Goal: Use online tool/utility: Utilize a website feature to perform a specific function

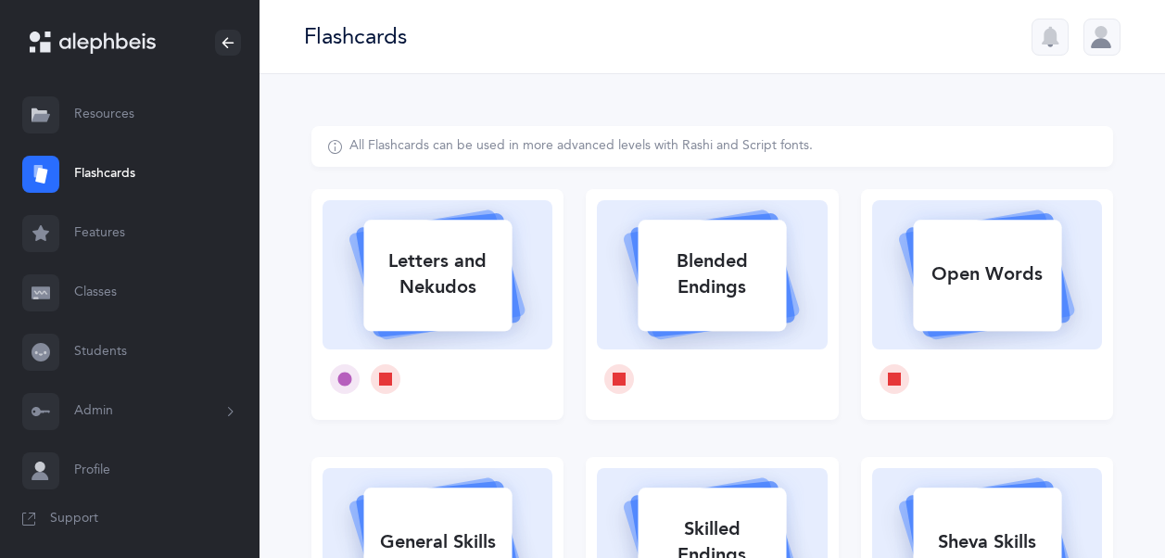
select select "single"
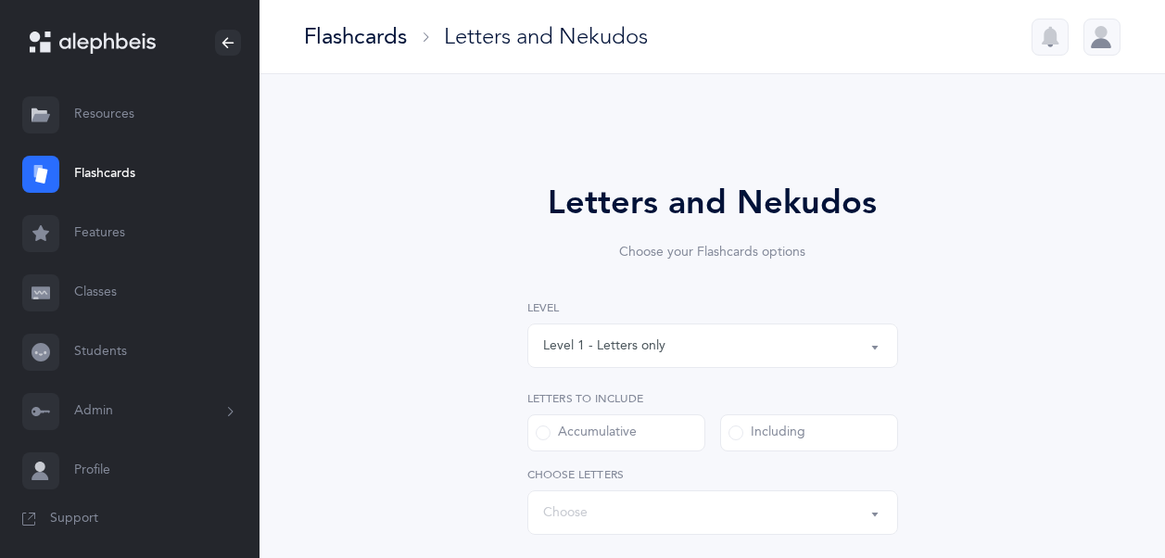
select select "27"
click at [98, 167] on link "Flashcards" at bounding box center [130, 174] width 260 height 59
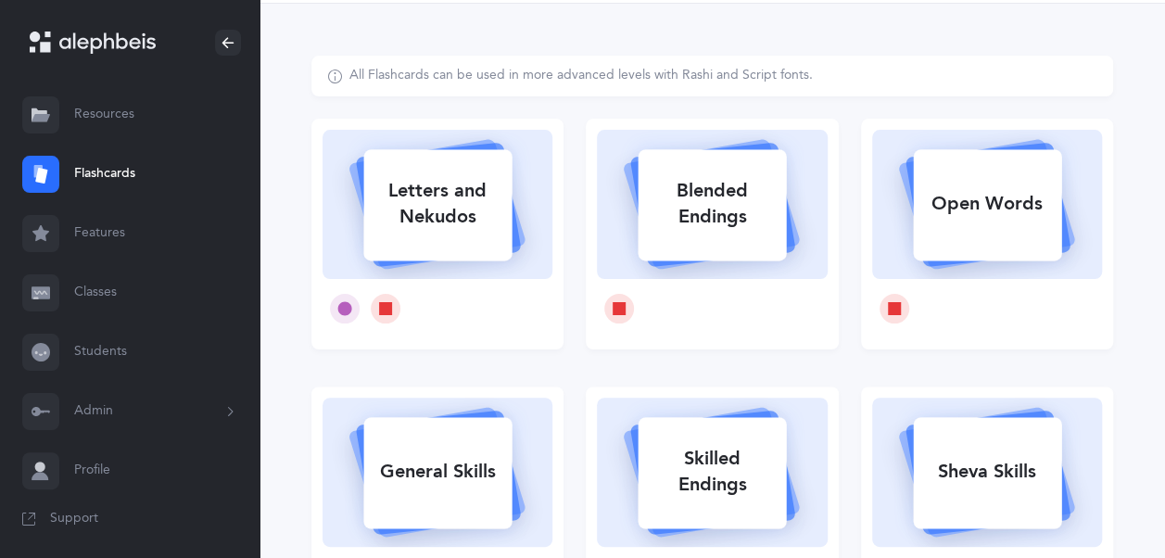
scroll to position [82, 0]
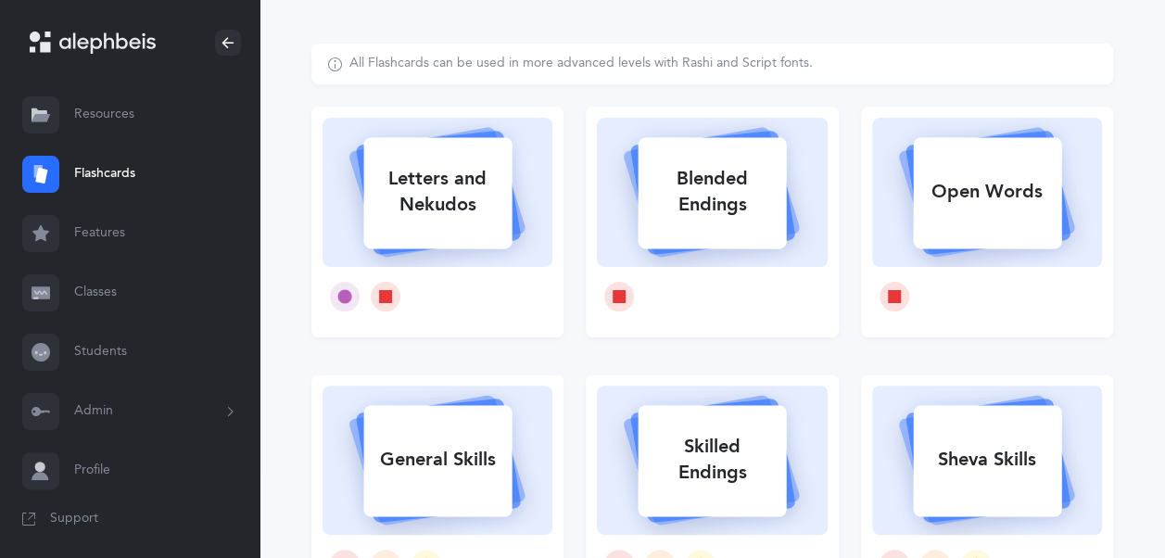
click at [460, 184] on div "Letters and Nekudos" at bounding box center [437, 192] width 148 height 74
select select "27"
select select "single"
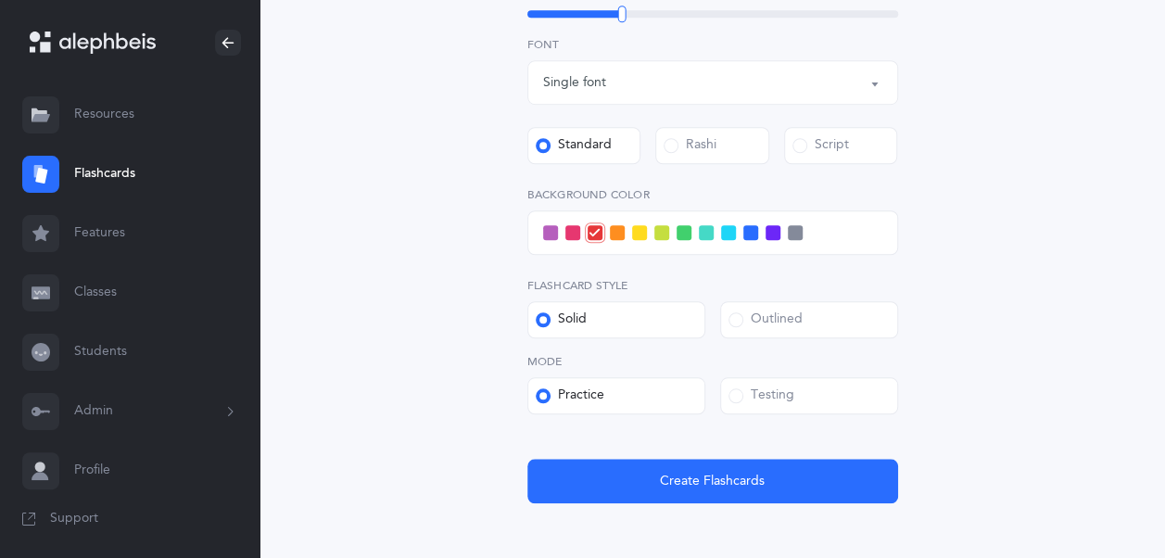
scroll to position [748, 0]
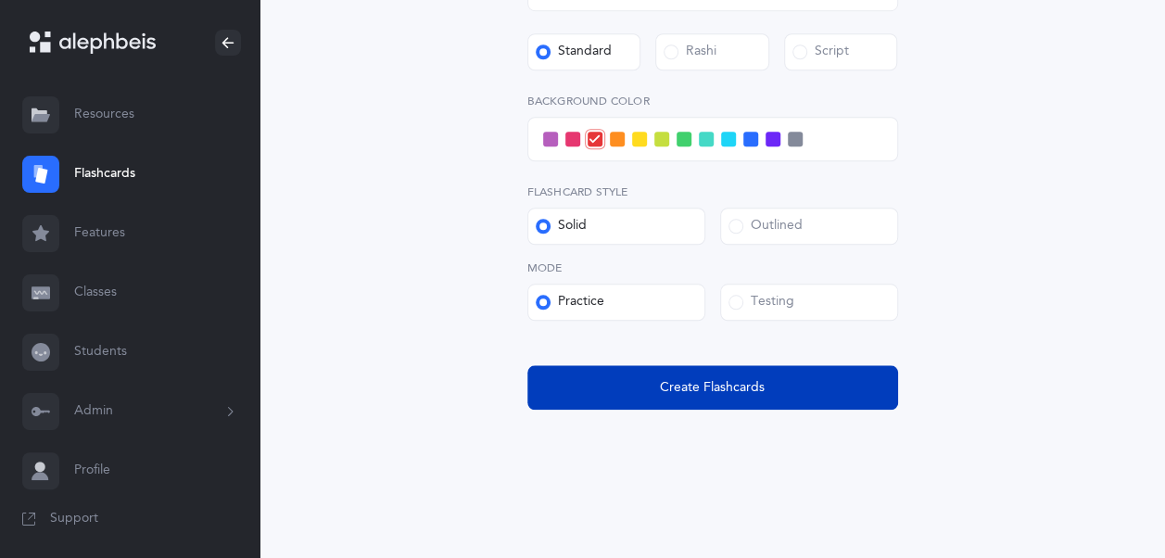
click at [775, 394] on button "Create Flashcards" at bounding box center [712, 387] width 371 height 44
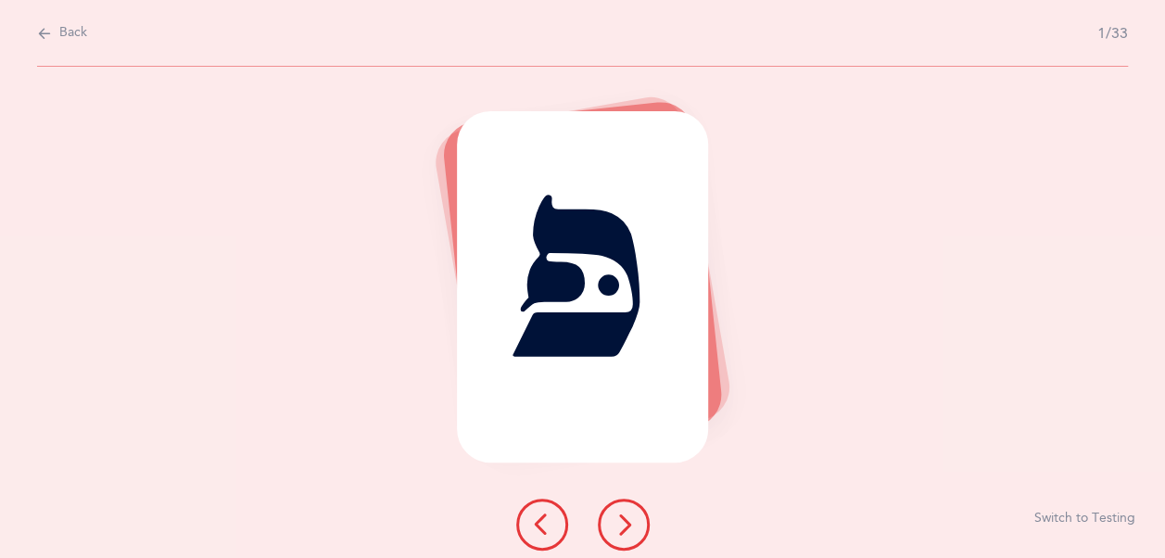
scroll to position [0, 0]
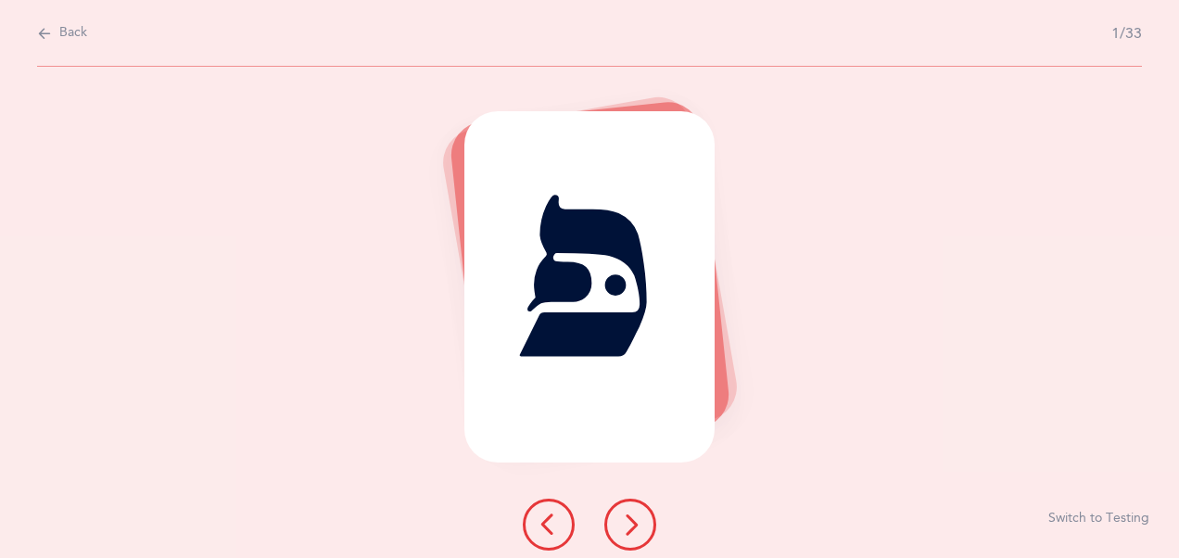
click at [51, 41] on icon at bounding box center [44, 33] width 15 height 20
select select "27"
select select "single"
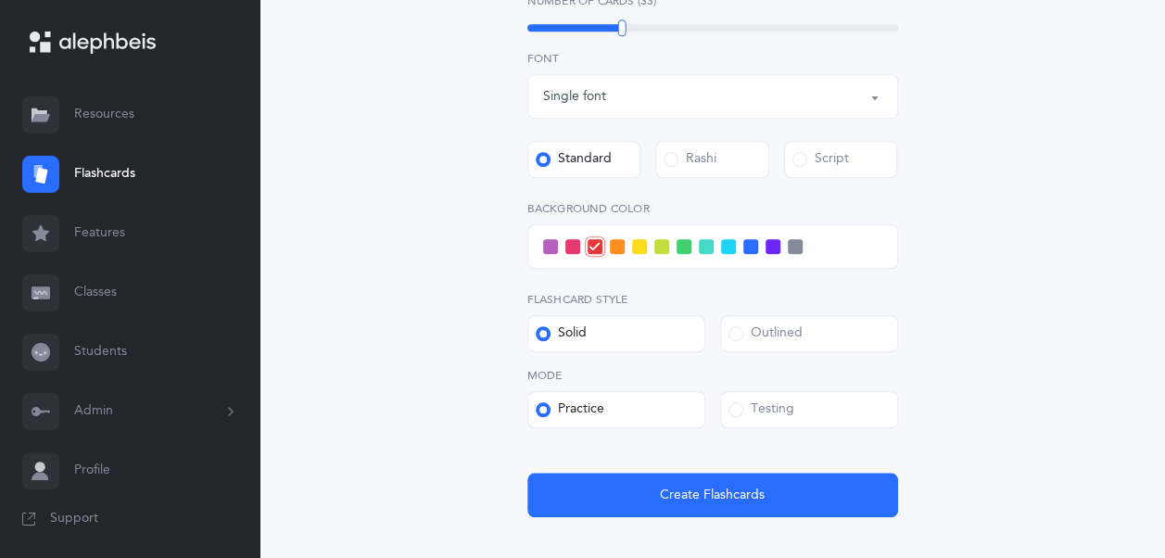
scroll to position [642, 0]
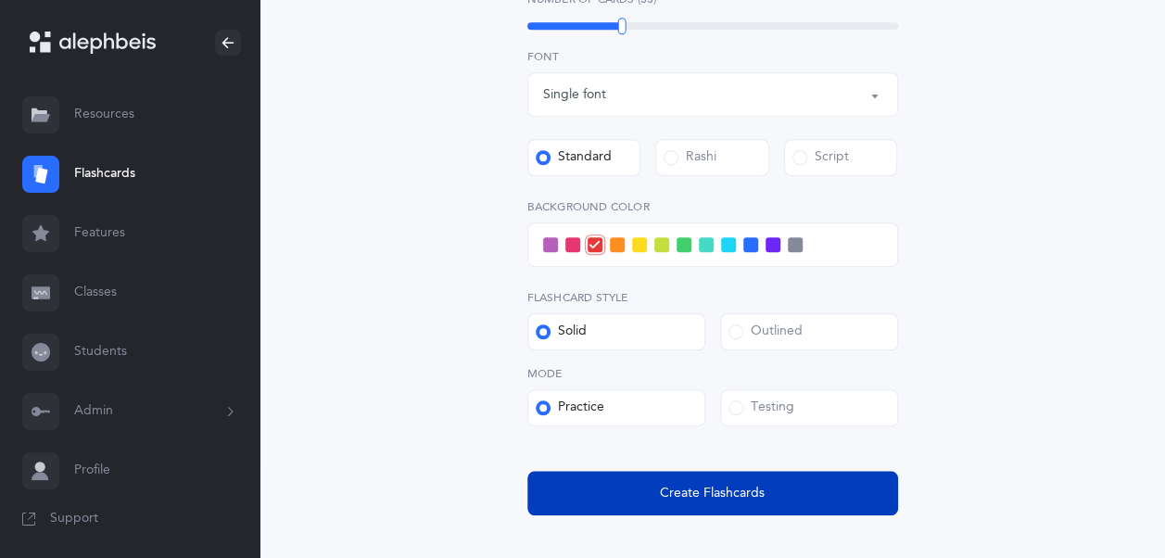
click at [729, 484] on span "Create Flashcards" at bounding box center [712, 493] width 105 height 19
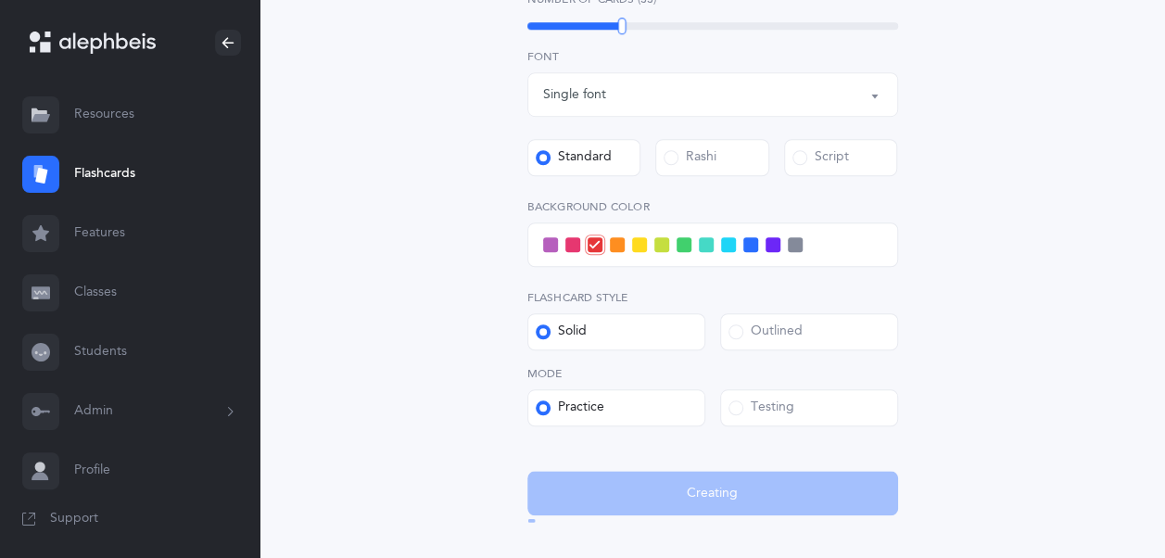
scroll to position [0, 0]
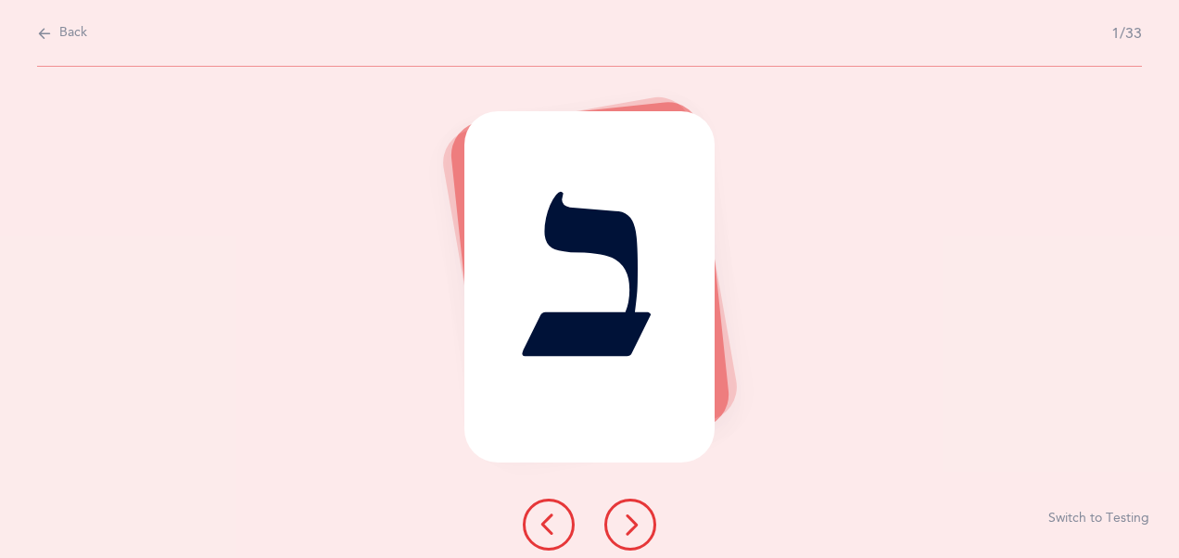
click at [643, 516] on button at bounding box center [630, 525] width 52 height 52
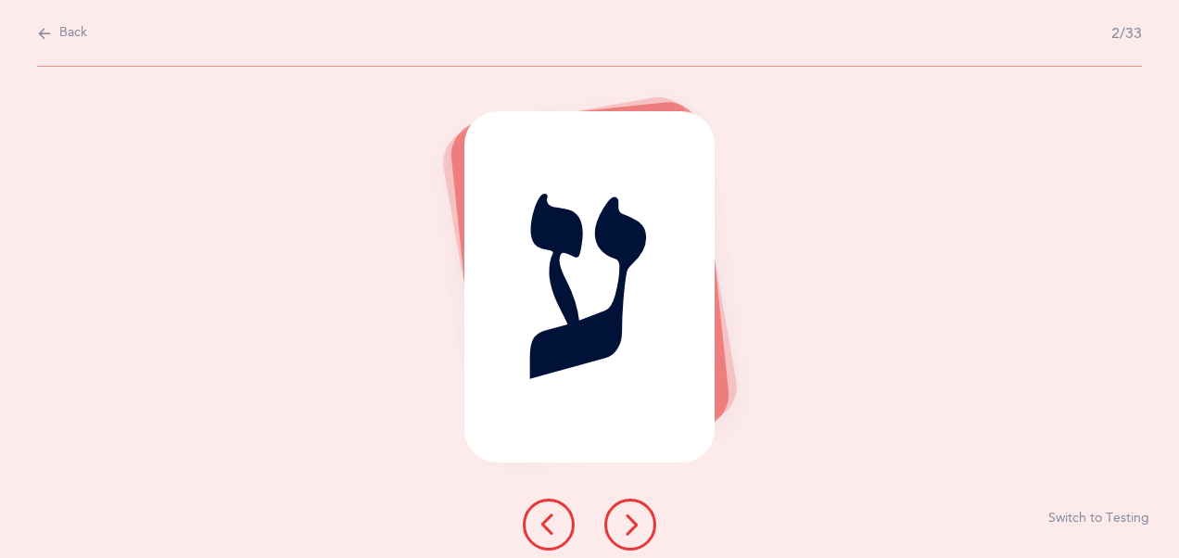
click at [643, 516] on button at bounding box center [630, 525] width 52 height 52
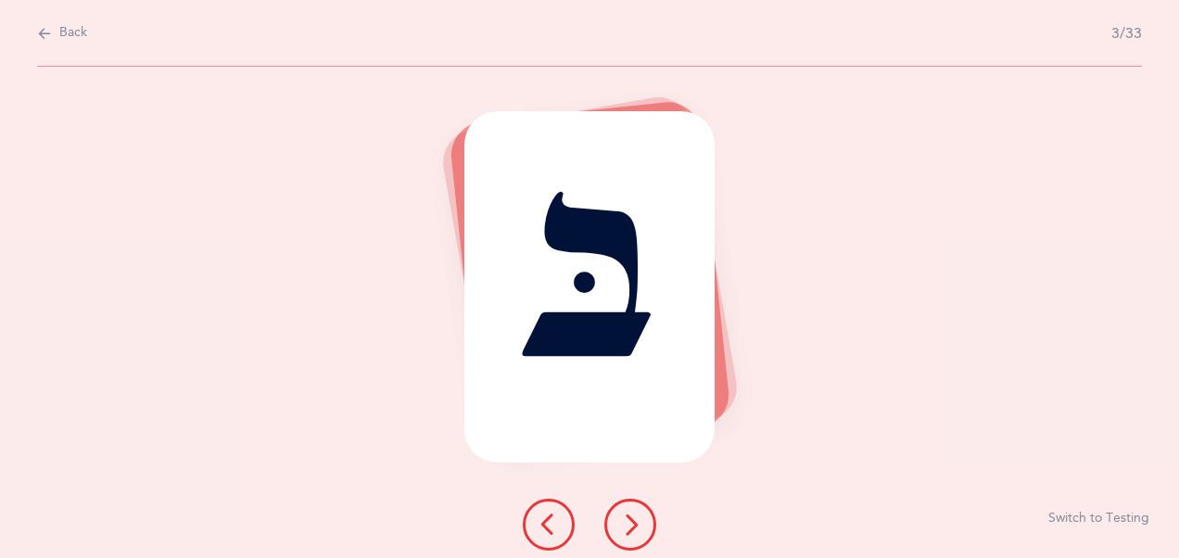
click at [643, 516] on button at bounding box center [630, 525] width 52 height 52
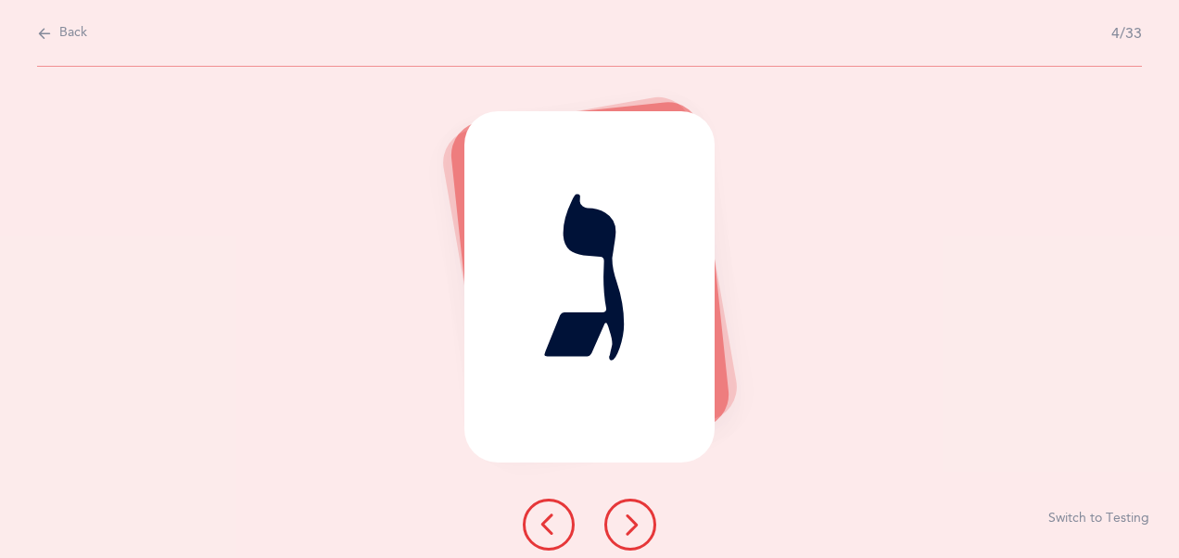
click at [643, 516] on button at bounding box center [630, 525] width 52 height 52
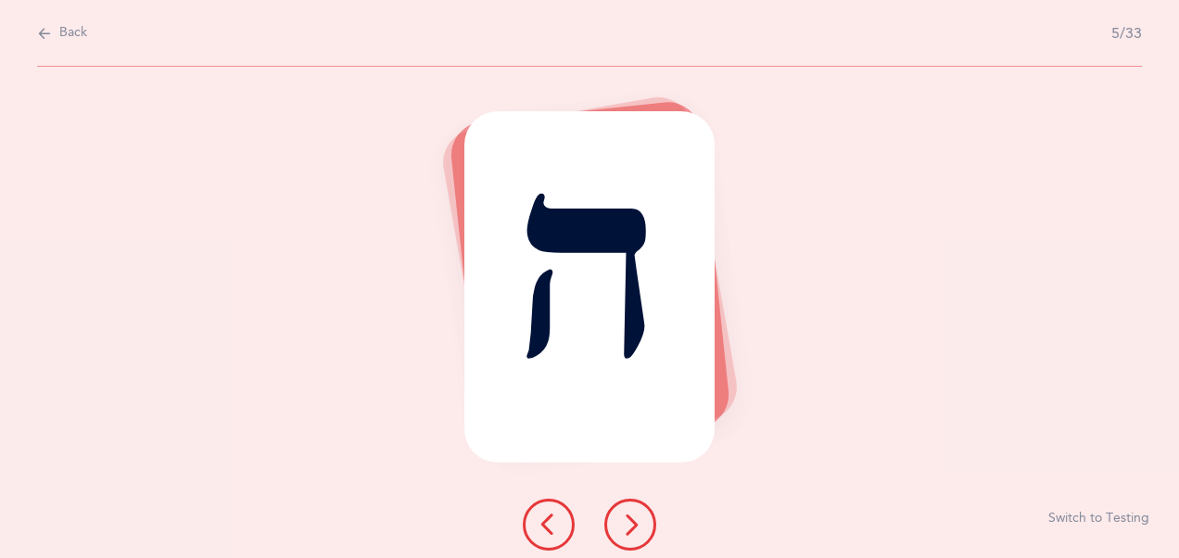
click at [44, 26] on icon at bounding box center [44, 33] width 15 height 20
select select "27"
select select "single"
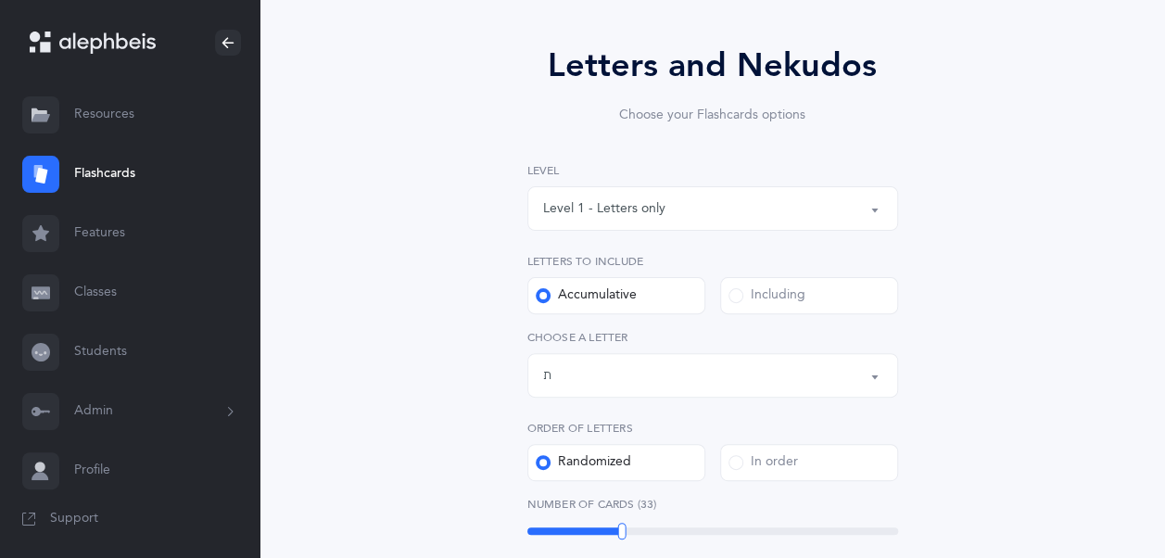
scroll to position [141, 0]
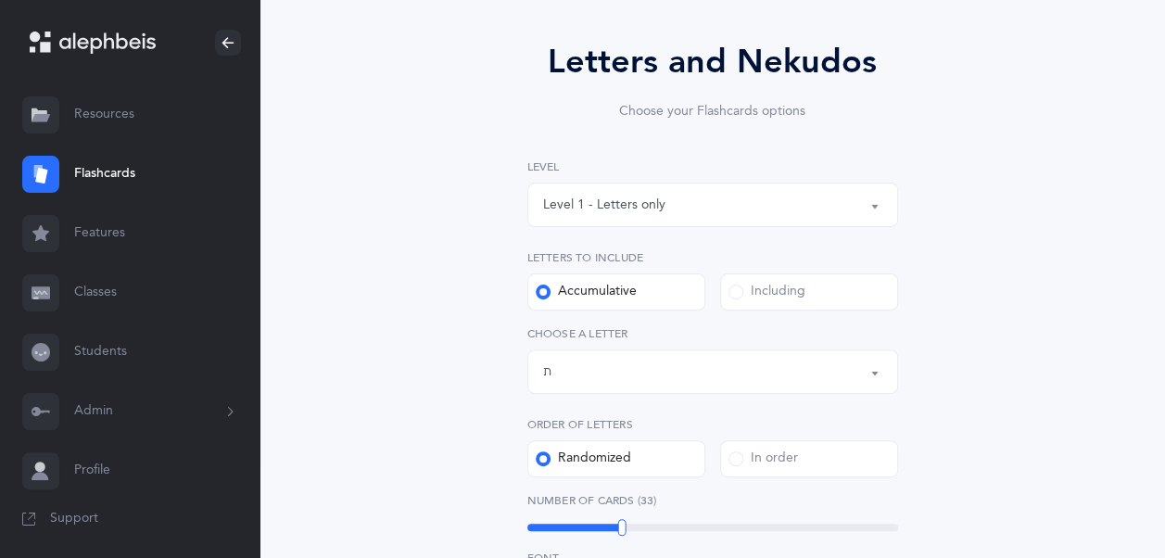
click at [831, 200] on div "Level 1 - Letters only" at bounding box center [712, 205] width 339 height 32
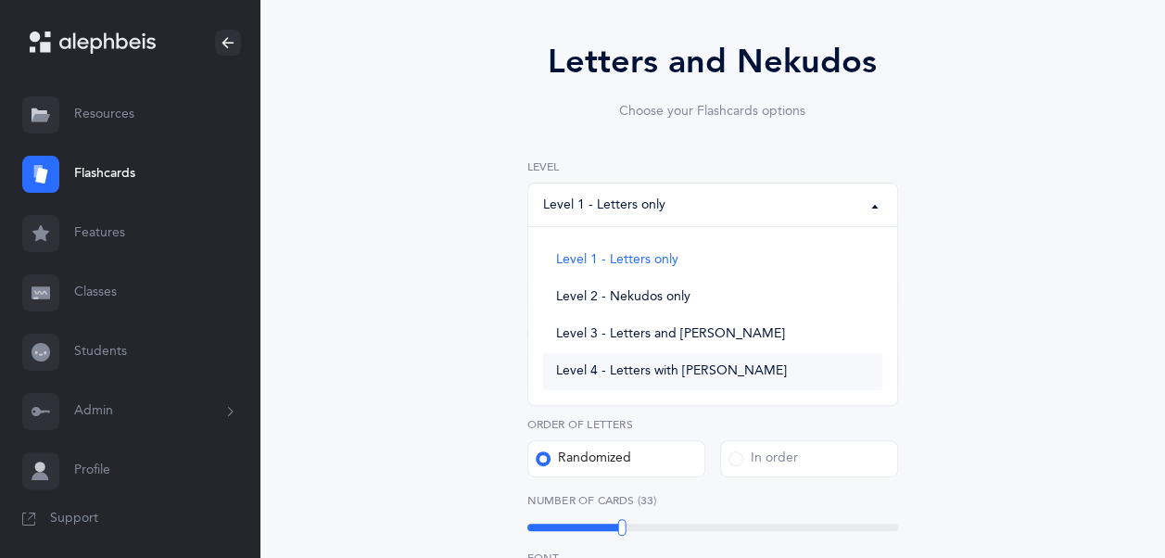
click at [709, 367] on span "Level 4 - Letters with Nekudos" at bounding box center [671, 371] width 231 height 17
select select "4"
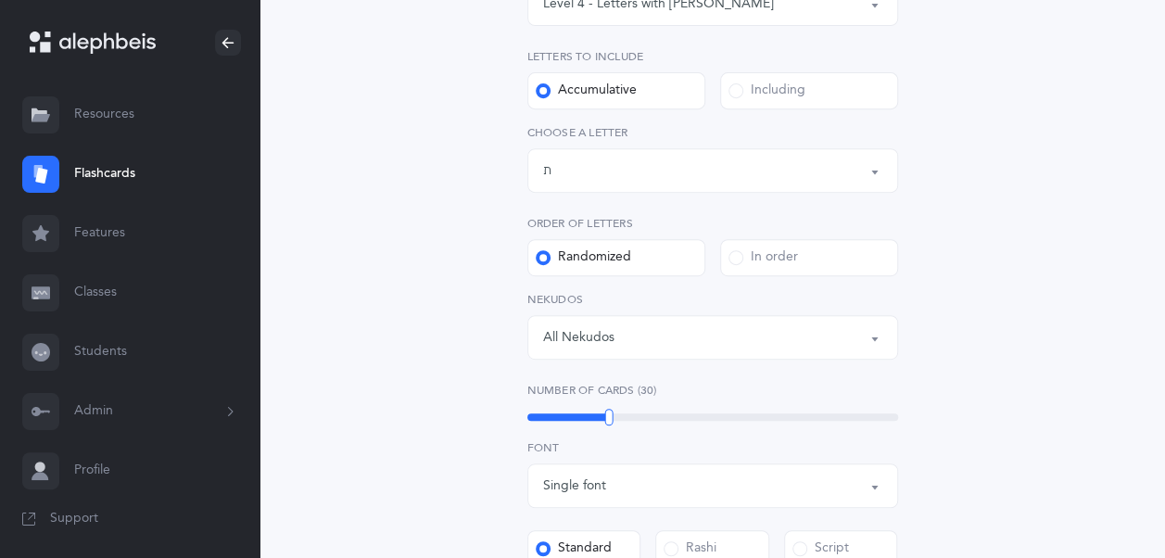
scroll to position [348, 0]
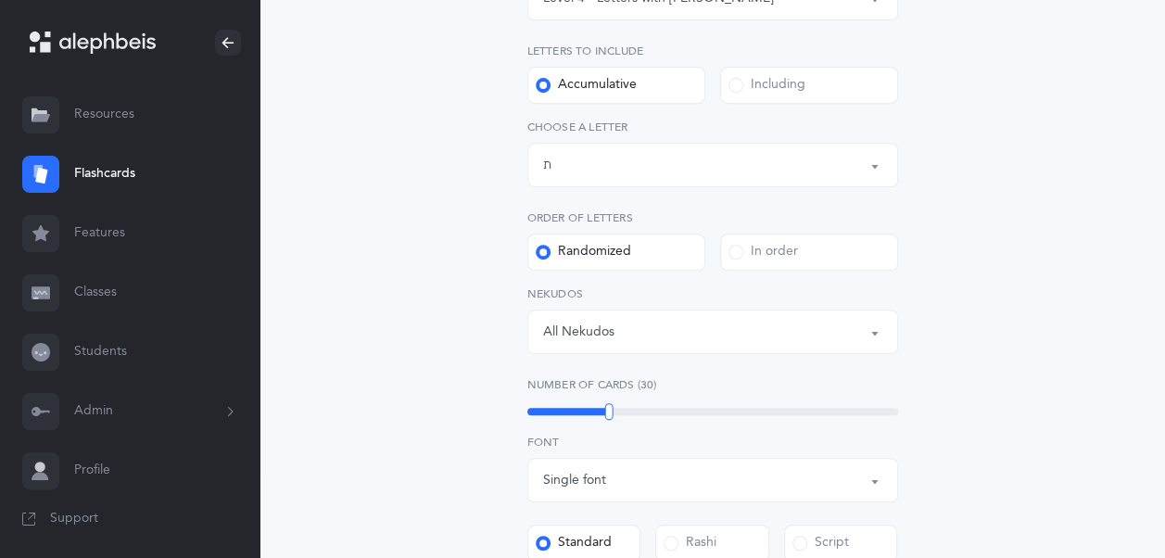
click at [814, 347] on div "All Nekudos" at bounding box center [712, 332] width 339 height 32
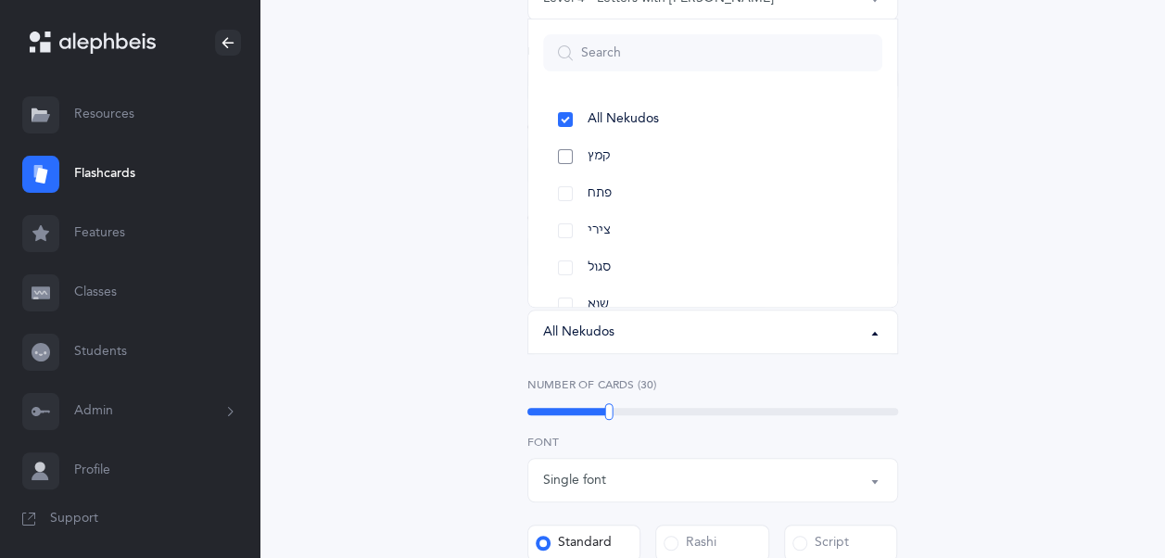
click at [567, 148] on link "קמץ" at bounding box center [712, 156] width 339 height 37
select select "28"
click at [564, 194] on link "פתח" at bounding box center [712, 193] width 339 height 37
click at [1016, 358] on div "Letters and Nekudos Choose your Flashcards options Level 1 - Letters only Level…" at bounding box center [712, 376] width 802 height 1197
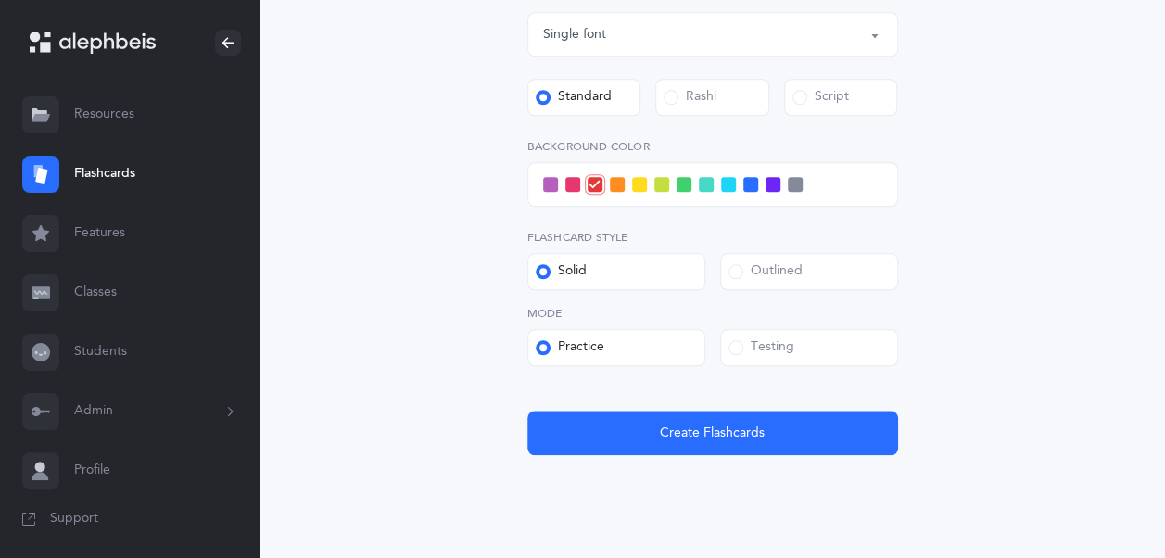
scroll to position [796, 0]
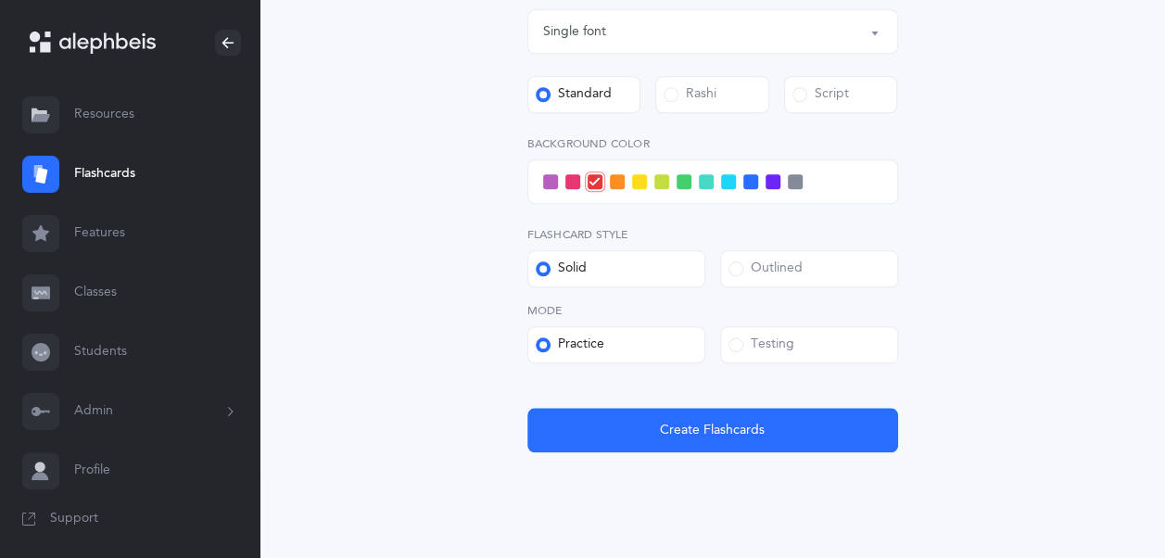
click at [551, 181] on span at bounding box center [550, 181] width 15 height 15
click at [0, 0] on input "checkbox" at bounding box center [0, 0] width 0 height 0
click at [569, 179] on span at bounding box center [572, 181] width 15 height 15
click at [0, 0] on input "checkbox" at bounding box center [0, 0] width 0 height 0
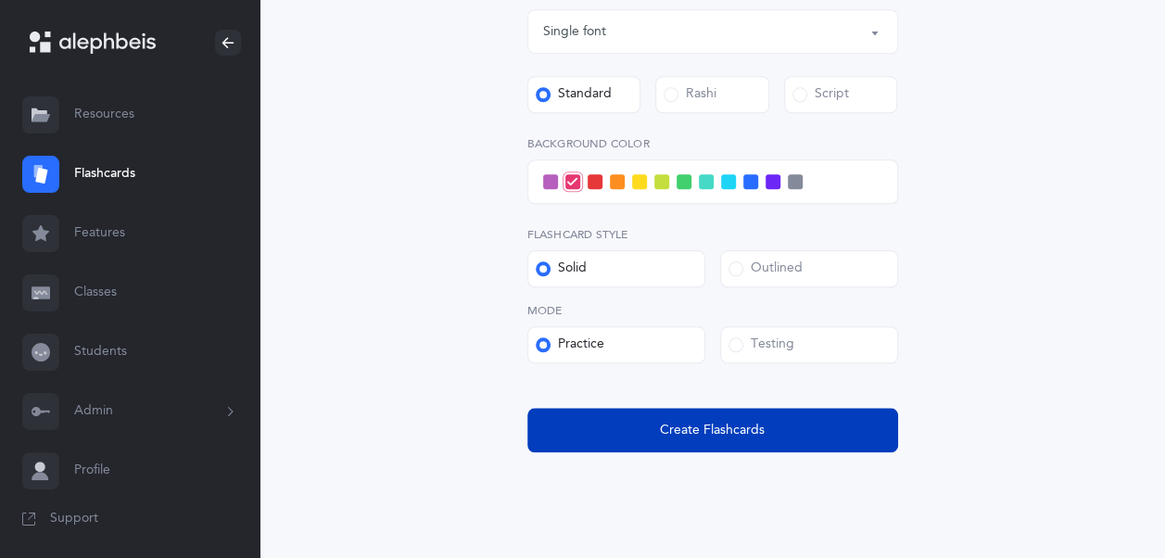
click at [732, 425] on span "Create Flashcards" at bounding box center [712, 430] width 105 height 19
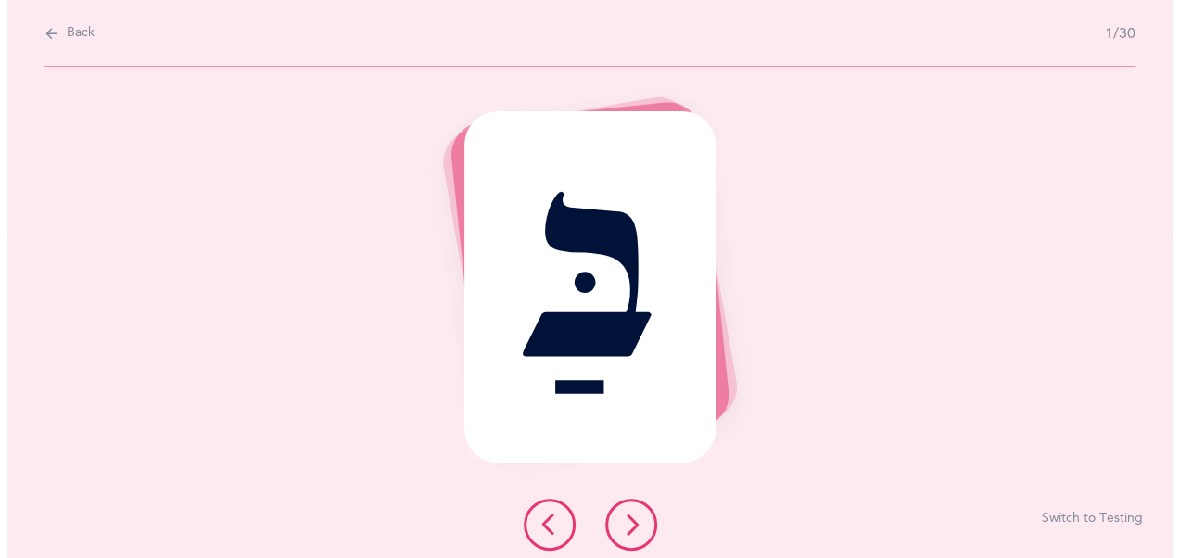
scroll to position [0, 0]
